Goal: Communication & Community: Answer question/provide support

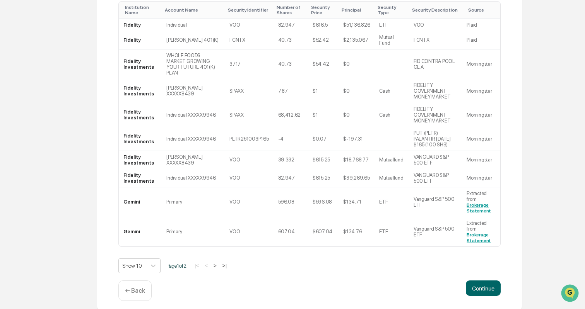
scroll to position [161, 0]
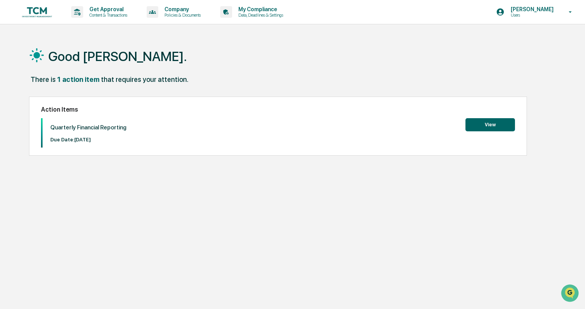
click at [477, 126] on button "View" at bounding box center [490, 124] width 50 height 13
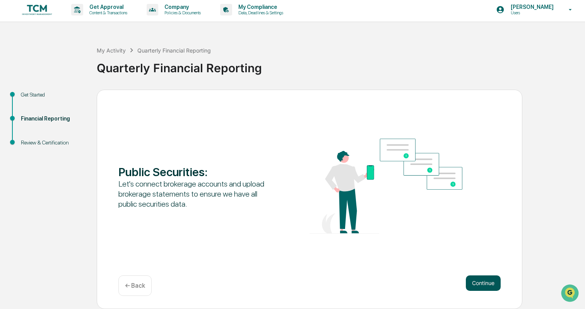
scroll to position [2, 0]
click at [475, 281] on button "Continue" at bounding box center [483, 283] width 35 height 15
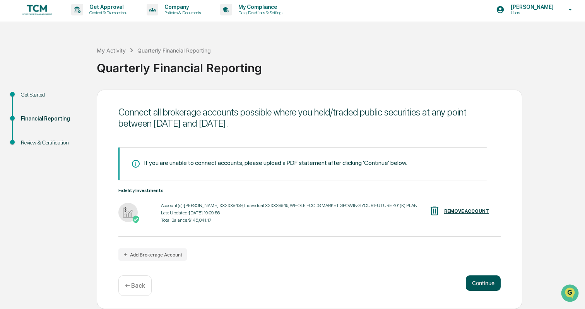
click at [475, 284] on button "Continue" at bounding box center [483, 283] width 35 height 15
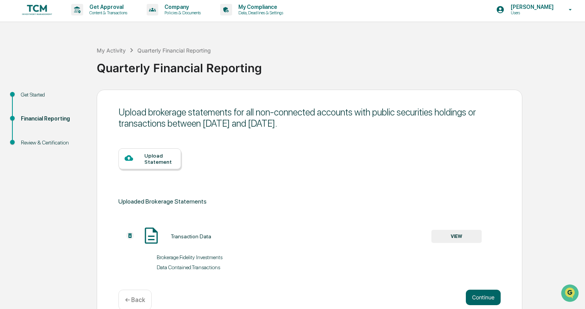
click at [129, 300] on p "← Back" at bounding box center [135, 300] width 20 height 7
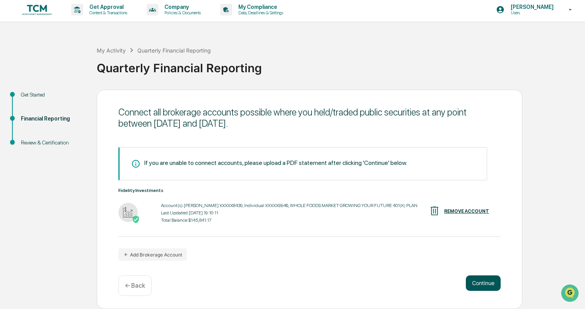
click at [475, 283] on button "Continue" at bounding box center [483, 283] width 35 height 15
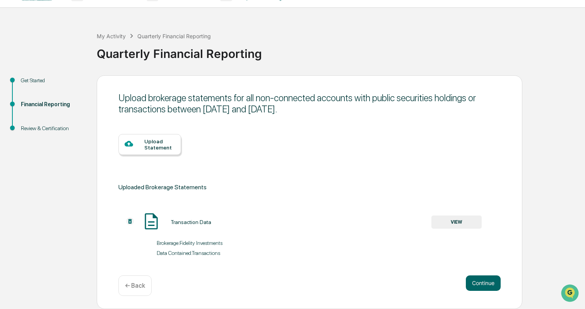
scroll to position [17, 0]
click at [484, 285] on button "Continue" at bounding box center [483, 283] width 35 height 15
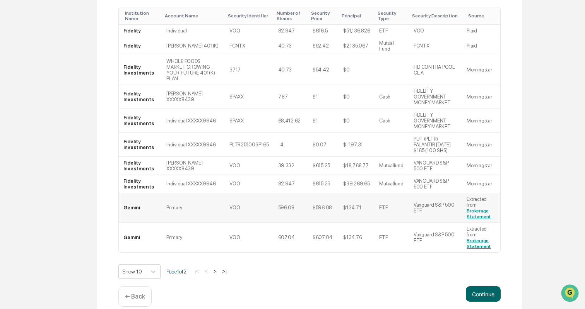
scroll to position [154, 0]
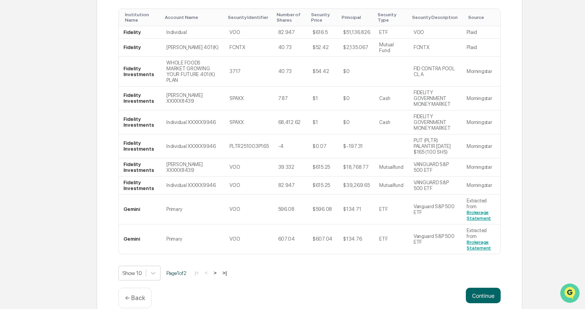
click at [565, 289] on img "Open customer support" at bounding box center [569, 293] width 19 height 15
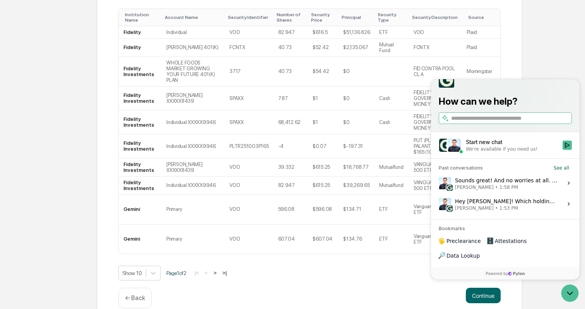
click at [483, 191] on div "Sounds great! And no worries at all. We'll get this taken care of. Jack Rasmuss…" at bounding box center [506, 183] width 103 height 15
click at [439, 184] on button "View issue" at bounding box center [438, 183] width 0 height 0
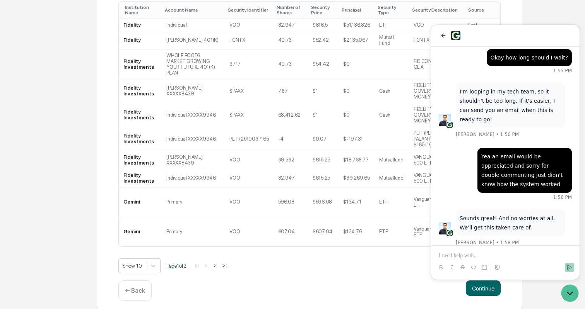
scroll to position [161, 0]
click at [474, 253] on p at bounding box center [505, 256] width 133 height 8
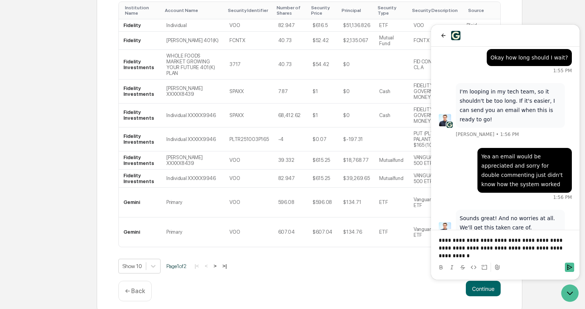
click at [439, 257] on p "**********" at bounding box center [505, 248] width 133 height 23
click at [444, 257] on p "**********" at bounding box center [505, 248] width 133 height 23
click at [458, 257] on p "**********" at bounding box center [505, 248] width 133 height 23
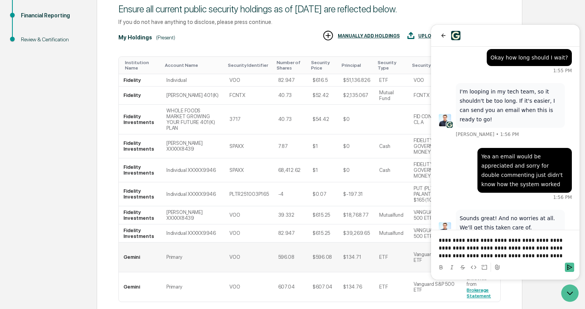
scroll to position [99, 0]
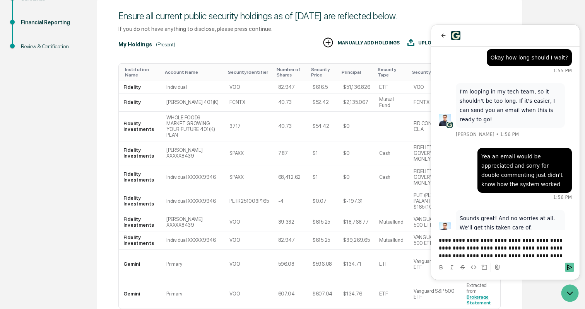
click at [570, 268] on icon "Send" at bounding box center [569, 268] width 6 height 6
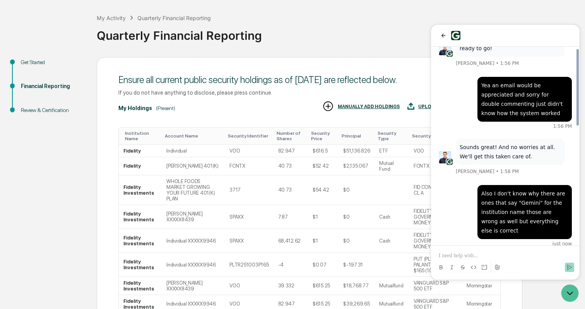
scroll to position [0, 0]
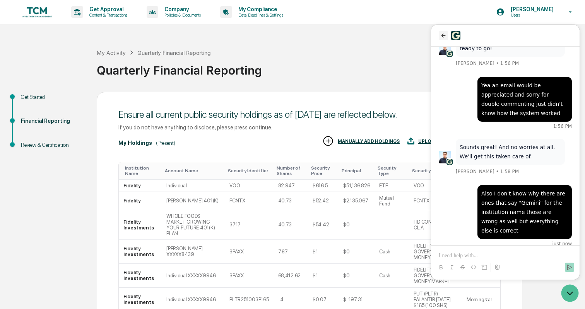
click at [444, 36] on icon "back" at bounding box center [443, 36] width 4 height 4
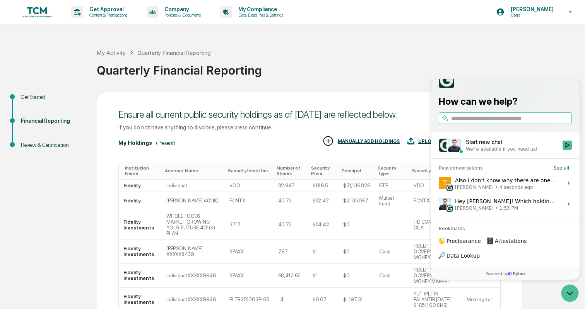
click at [433, 61] on div "Quarterly Financial Reporting" at bounding box center [339, 67] width 484 height 20
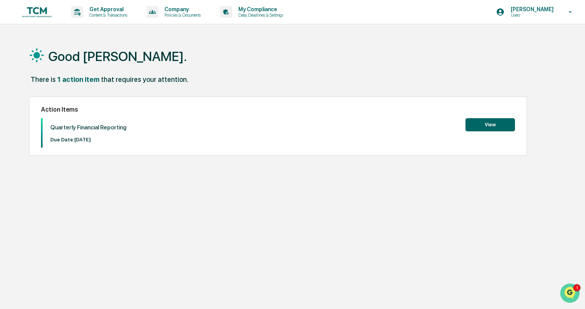
click at [569, 290] on img "Open customer support" at bounding box center [569, 293] width 19 height 15
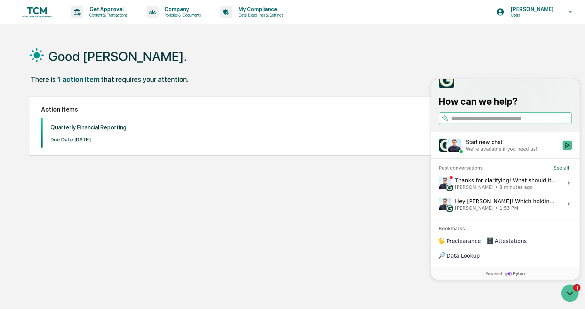
click at [500, 191] on div "Thanks for clarifying! What should it say instead of Gemini? Jack Rasmussen • 8…" at bounding box center [506, 183] width 103 height 15
click at [439, 184] on button "View issue" at bounding box center [438, 183] width 0 height 0
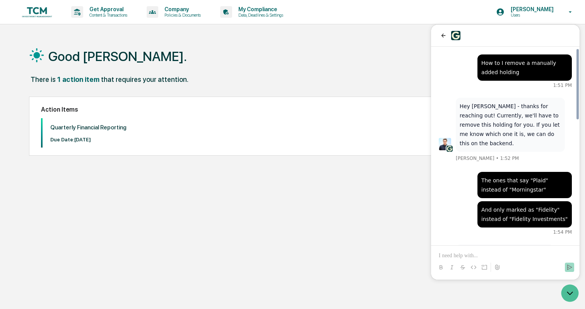
scroll to position [350, 0]
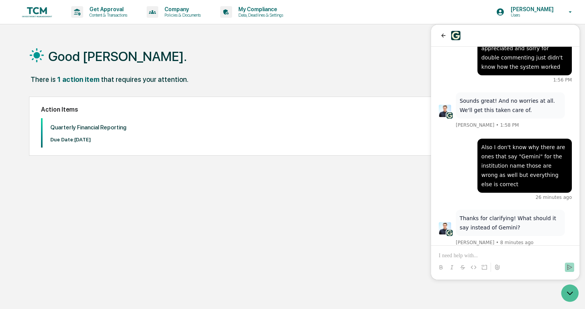
click at [379, 193] on div "Good Afternoon, Thomas. There is 1 action item that requires your attention. Ac…" at bounding box center [292, 191] width 550 height 309
click at [571, 296] on icon "Open customer support" at bounding box center [569, 293] width 19 height 19
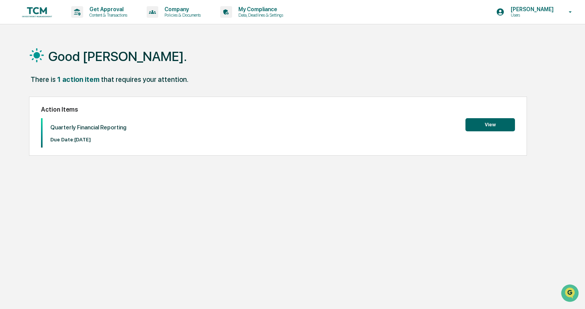
click at [492, 126] on button "View" at bounding box center [490, 124] width 50 height 13
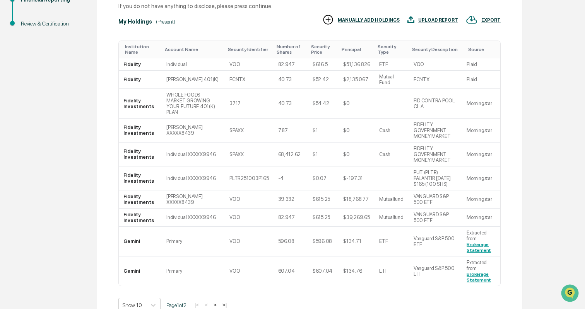
scroll to position [122, 0]
click at [568, 290] on img "Open customer support" at bounding box center [569, 293] width 19 height 15
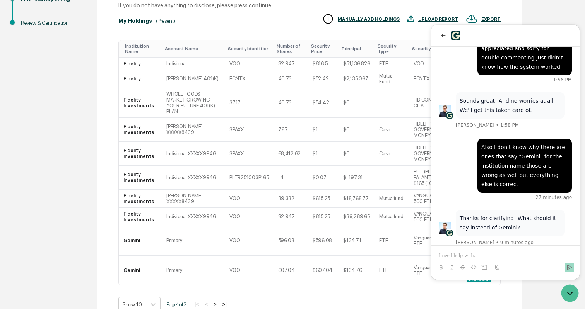
click at [513, 255] on p at bounding box center [505, 256] width 133 height 8
click at [572, 266] on icon "Send" at bounding box center [569, 268] width 6 height 6
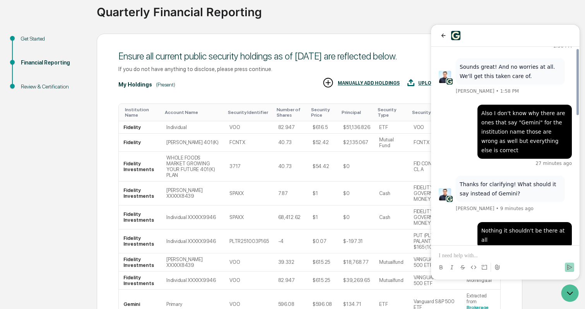
scroll to position [0, 0]
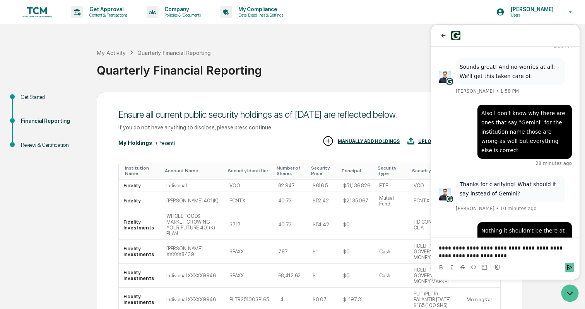
click at [571, 266] on icon "Send" at bounding box center [569, 268] width 6 height 6
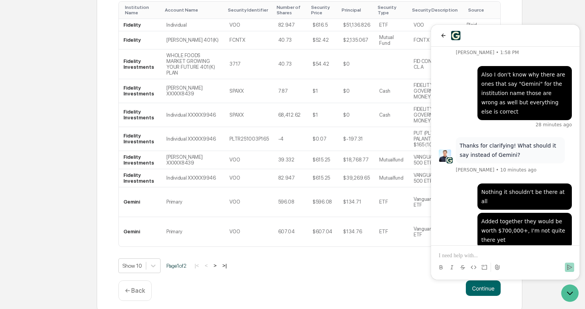
scroll to position [161, 0]
click at [482, 256] on p at bounding box center [505, 256] width 133 height 8
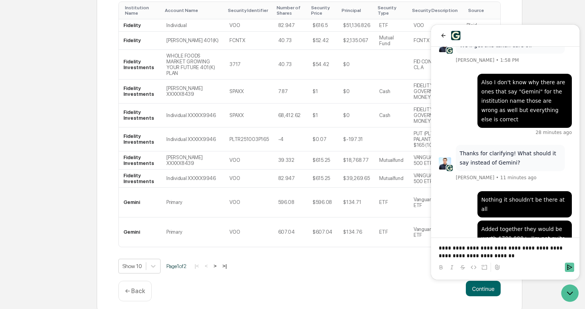
click at [572, 267] on button "Send" at bounding box center [569, 267] width 9 height 9
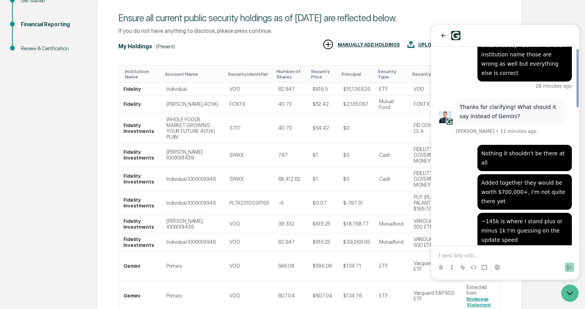
scroll to position [33, 0]
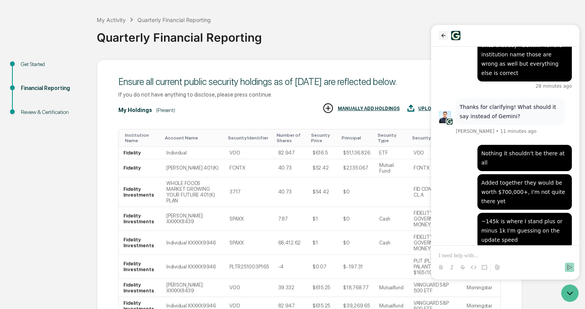
click at [440, 33] on button "back" at bounding box center [443, 35] width 9 height 9
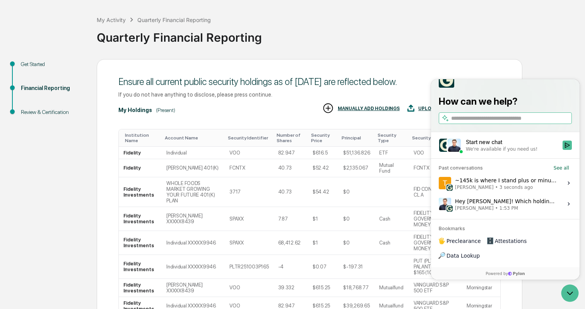
click at [401, 34] on div "Quarterly Financial Reporting" at bounding box center [339, 34] width 484 height 20
click at [487, 212] on div "Hey Thomas! Which holding is it? We'll have to do this on our side for you. Jac…" at bounding box center [506, 204] width 103 height 15
click at [439, 205] on button "View issue" at bounding box center [438, 204] width 0 height 0
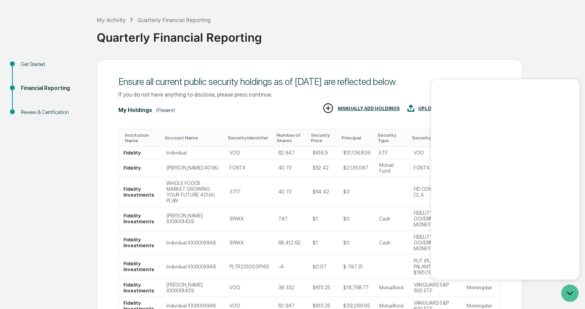
scroll to position [0, 0]
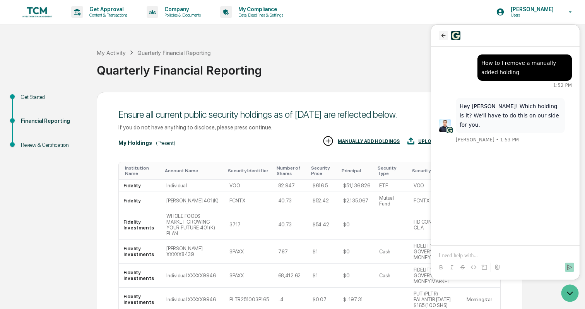
click at [441, 34] on icon "back" at bounding box center [443, 35] width 6 height 6
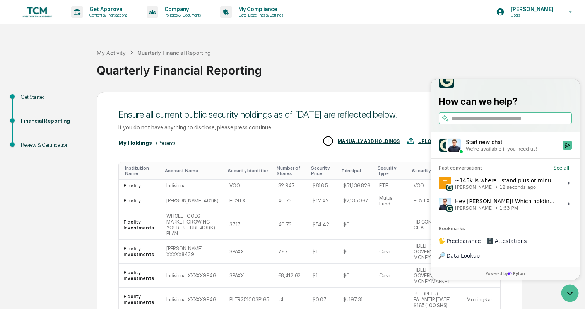
click at [567, 207] on icon at bounding box center [569, 204] width 6 height 6
click at [439, 205] on button "View issue" at bounding box center [438, 204] width 0 height 0
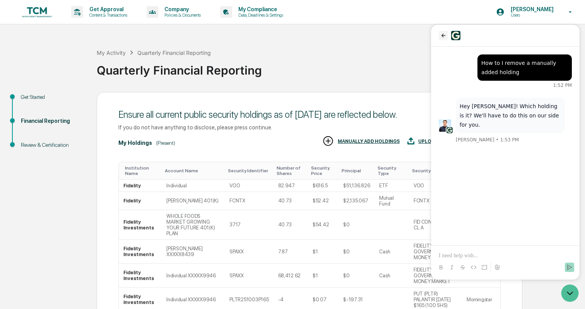
click at [441, 34] on icon "back" at bounding box center [443, 35] width 6 height 6
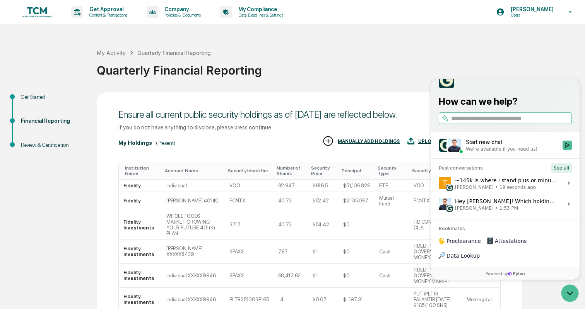
click at [559, 173] on button "See all" at bounding box center [561, 168] width 21 height 9
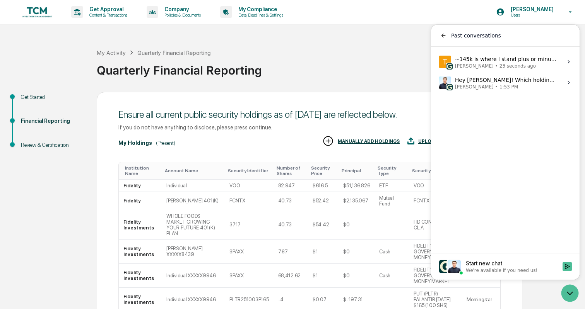
click at [463, 86] on span "[PERSON_NAME]" at bounding box center [474, 87] width 39 height 6
click at [439, 83] on button "View issue" at bounding box center [438, 83] width 0 height 0
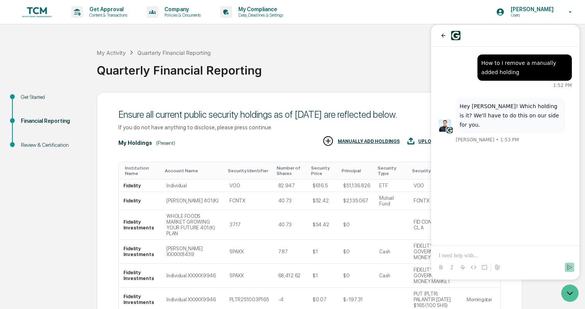
click at [441, 120] on img at bounding box center [445, 126] width 12 height 12
click at [443, 36] on icon "back" at bounding box center [443, 35] width 6 height 6
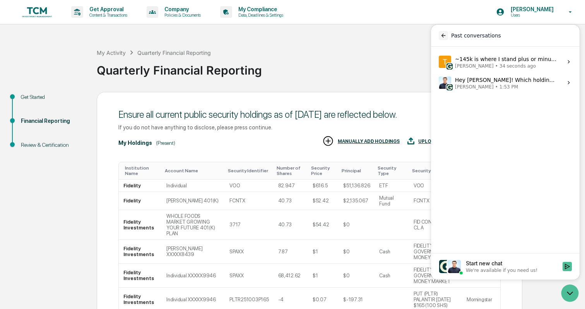
click at [443, 37] on icon "back" at bounding box center [443, 36] width 4 height 4
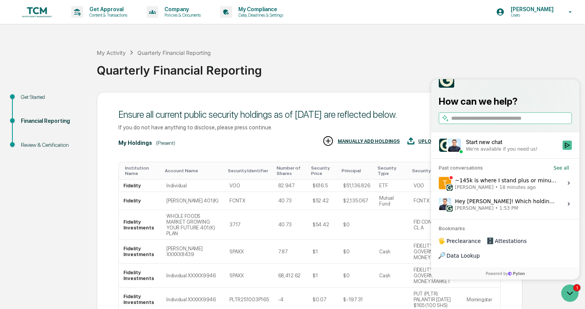
click at [473, 191] on div "~145k is where I stand plus or minus 1k I'm guessing on the update speed Thomas…" at bounding box center [506, 183] width 103 height 15
click at [439, 184] on button "View issue" at bounding box center [438, 183] width 0 height 0
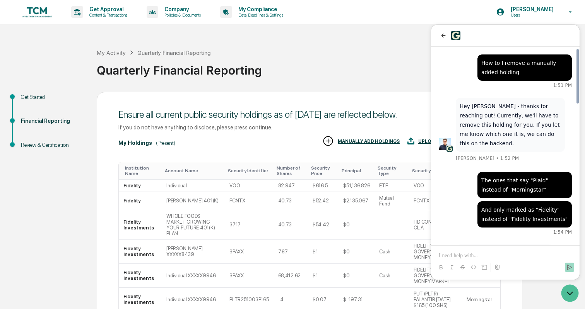
scroll to position [508, 0]
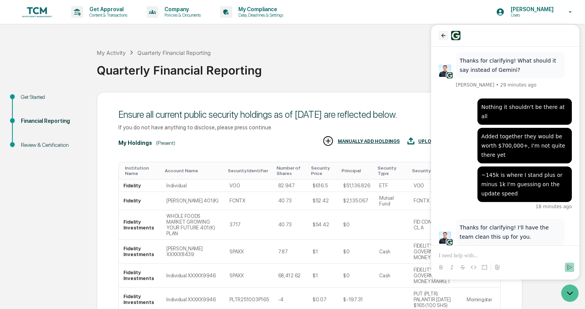
click at [441, 37] on icon "back" at bounding box center [443, 35] width 6 height 6
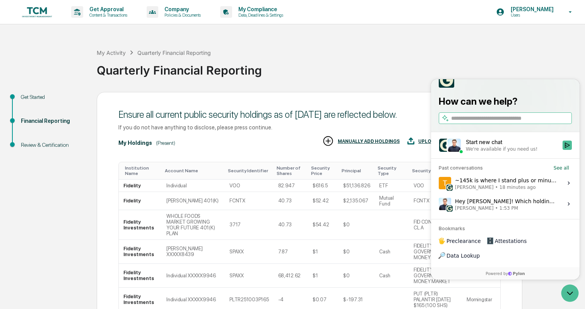
click at [415, 62] on div "Quarterly Financial Reporting" at bounding box center [339, 67] width 484 height 20
click at [416, 62] on div "Quarterly Financial Reporting" at bounding box center [339, 67] width 484 height 20
click at [564, 295] on icon "Open customer support" at bounding box center [569, 293] width 19 height 19
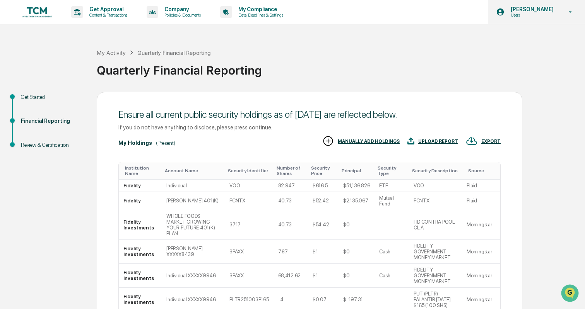
scroll to position [0, 0]
